Goal: Information Seeking & Learning: Check status

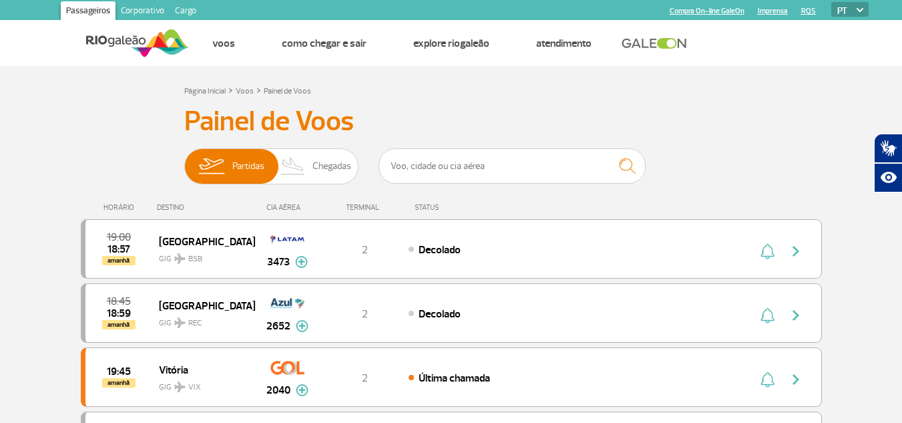
scroll to position [1374, 0]
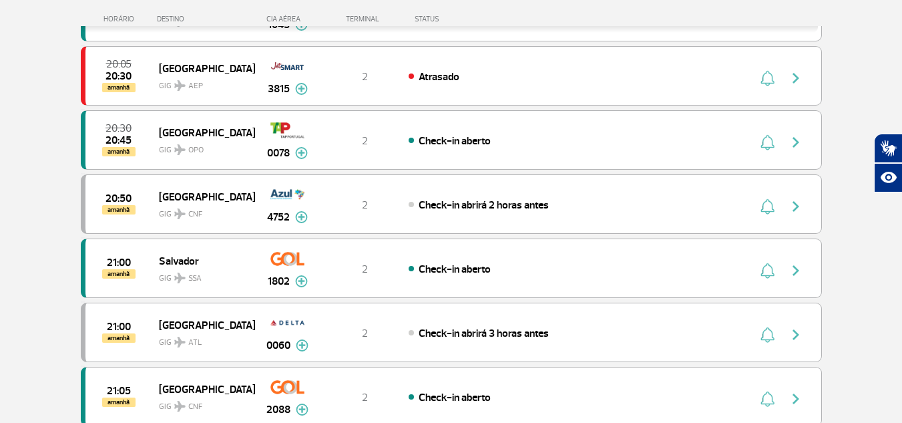
scroll to position [734, 0]
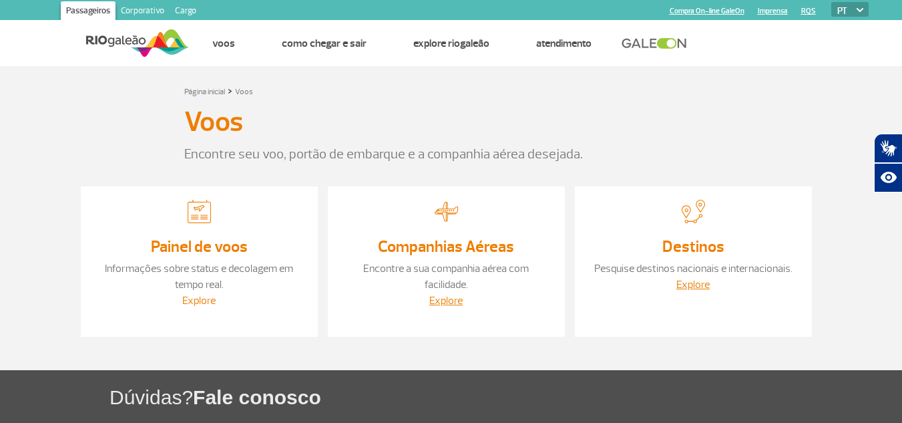
click at [206, 300] on link "Explore" at bounding box center [198, 300] width 33 height 13
